Goal: Task Accomplishment & Management: Manage account settings

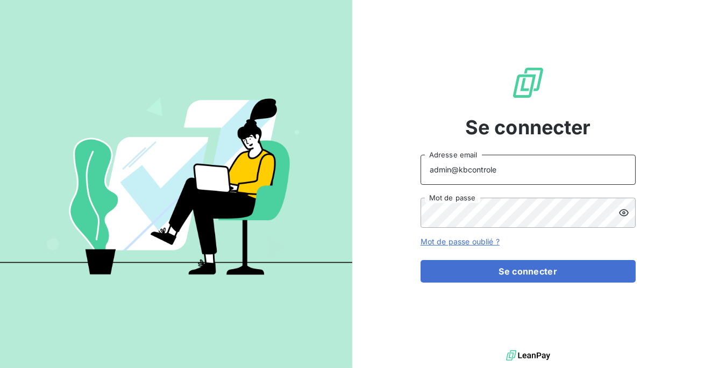
click at [508, 174] on input "admin@kbcontrole" at bounding box center [527, 170] width 215 height 30
type input "admin@bruzzodubucq"
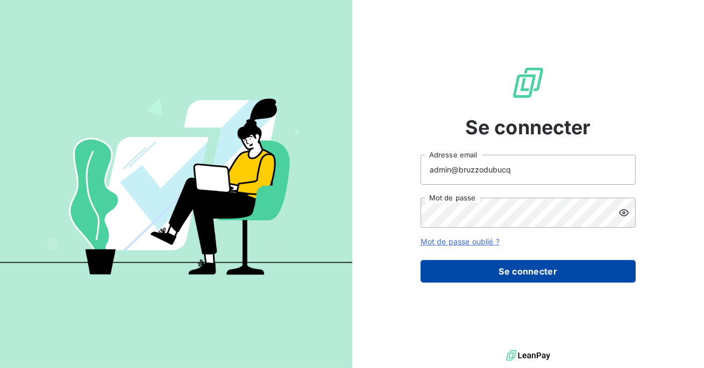
click at [496, 270] on button "Se connecter" at bounding box center [527, 271] width 215 height 23
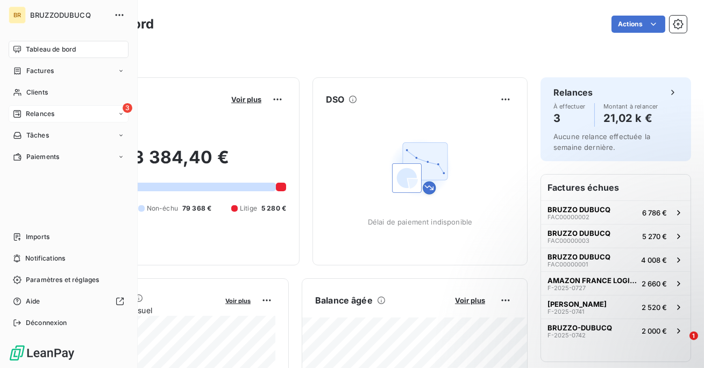
click at [21, 113] on icon at bounding box center [17, 114] width 9 height 9
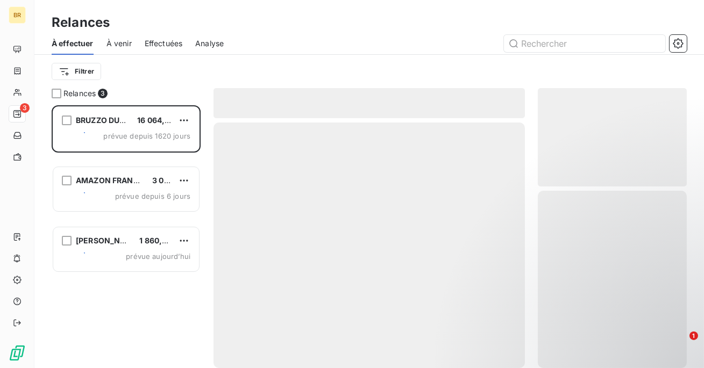
scroll to position [263, 149]
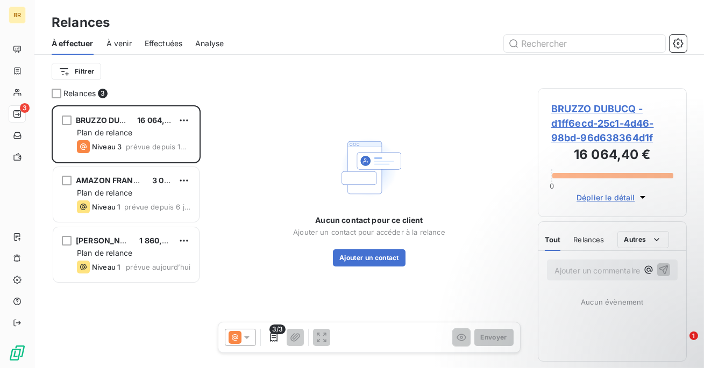
click at [117, 44] on span "À venir" at bounding box center [118, 43] width 25 height 11
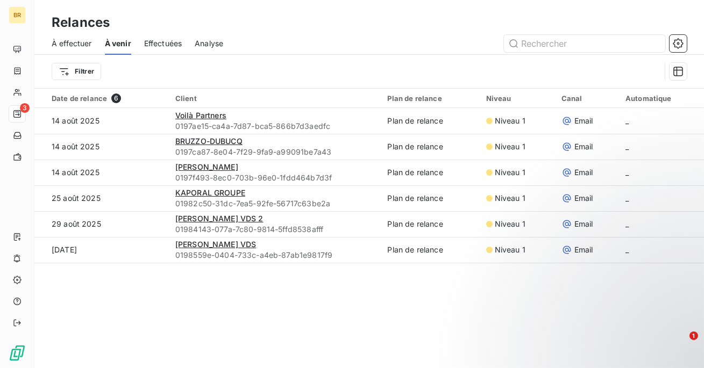
click at [66, 43] on span "À effectuer" at bounding box center [72, 43] width 40 height 11
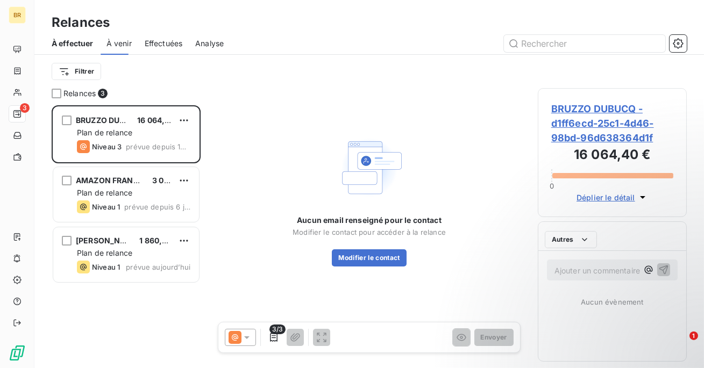
scroll to position [263, 149]
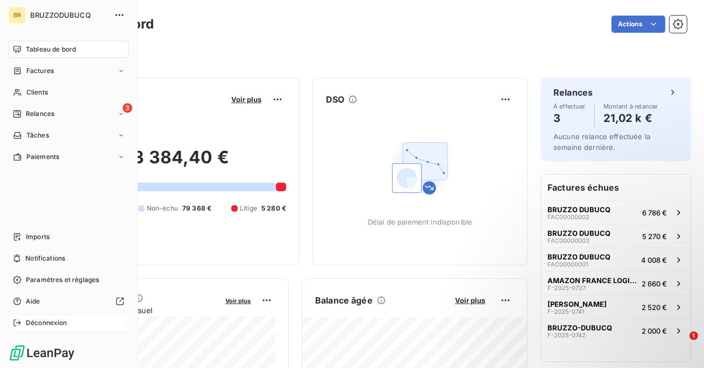
click at [29, 325] on span "Déconnexion" at bounding box center [46, 323] width 41 height 10
